Goal: Navigation & Orientation: Go to known website

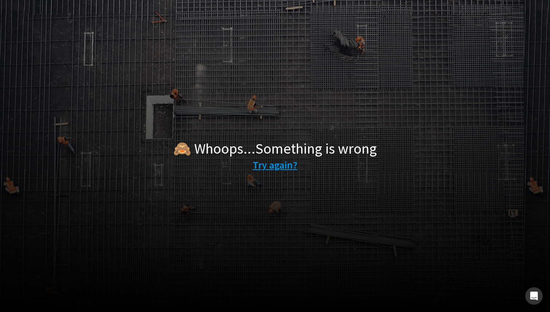
click at [266, 170] on link "Try again?" at bounding box center [275, 164] width 45 height 15
